Goal: Check status: Check status

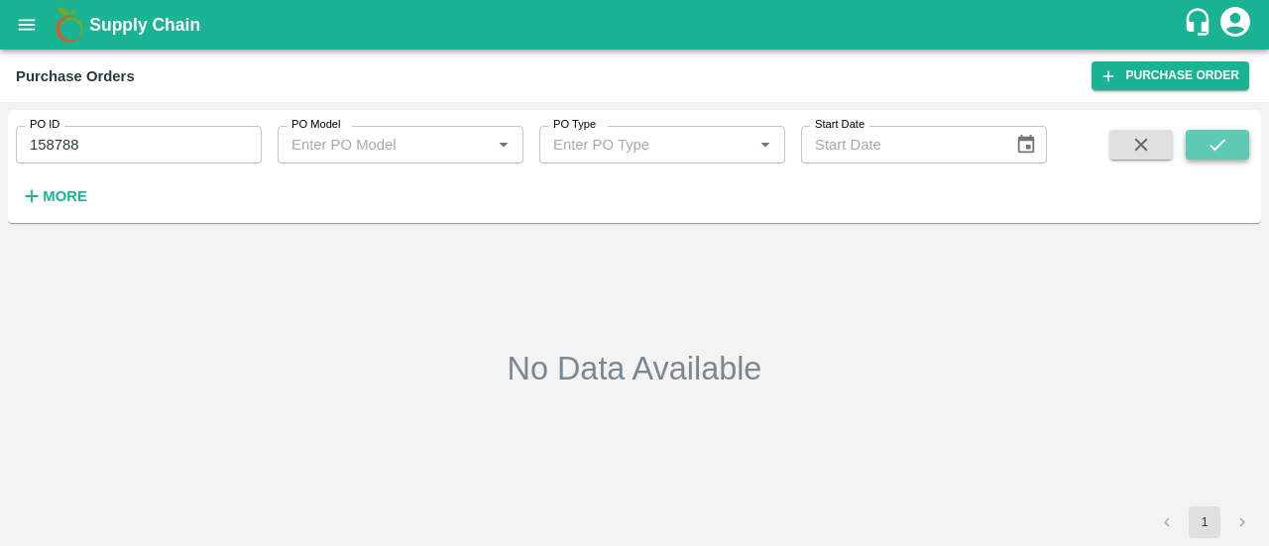
click at [1210, 154] on icon "submit" at bounding box center [1217, 145] width 22 height 22
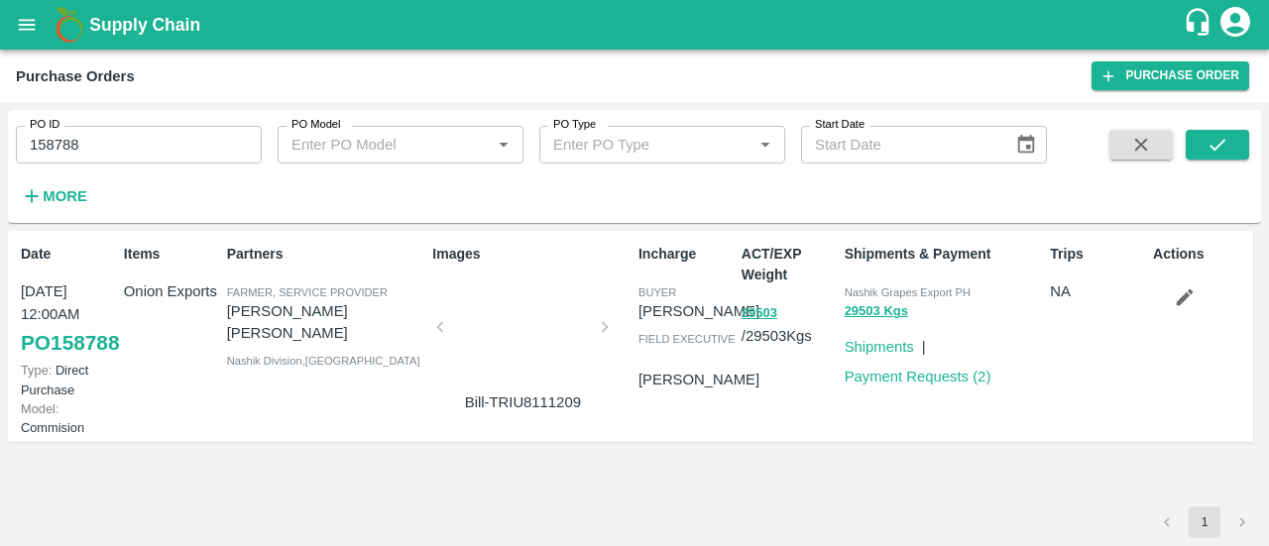
click at [562, 324] on div at bounding box center [522, 332] width 149 height 105
click at [51, 346] on link "PO 158788" at bounding box center [70, 343] width 98 height 36
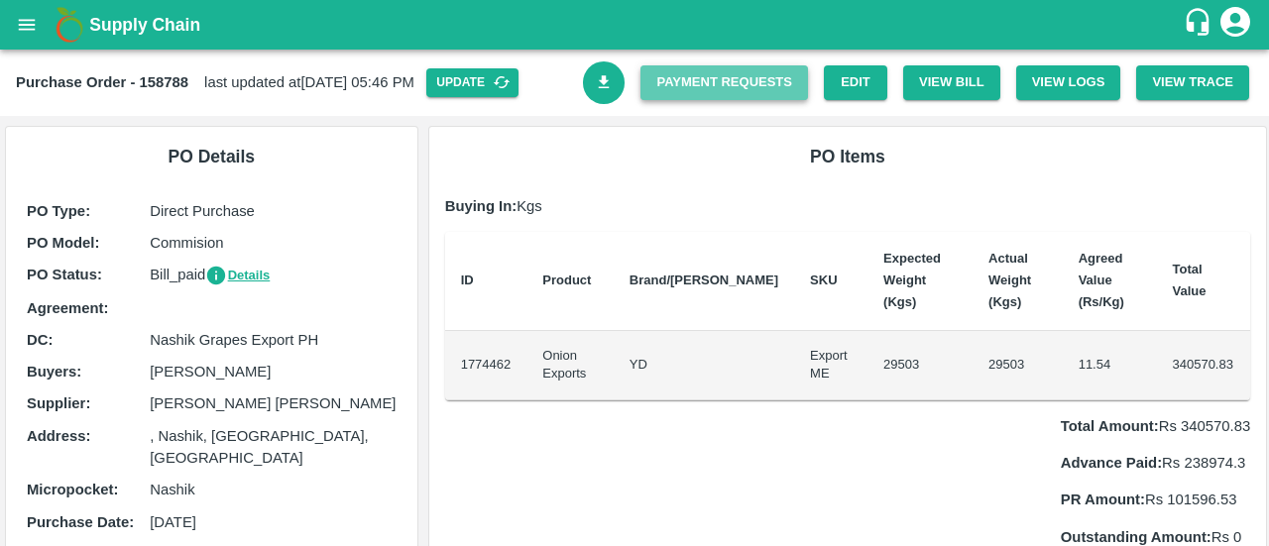
click at [709, 65] on link "Payment Requests" at bounding box center [724, 82] width 168 height 35
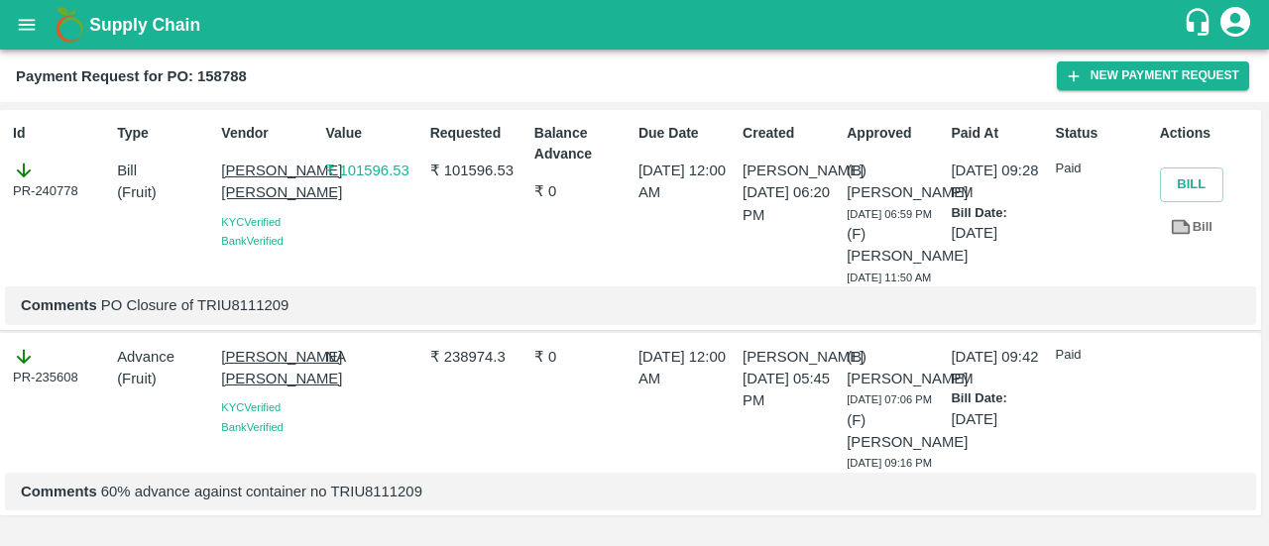
scroll to position [65, 0]
